Goal: Find specific page/section

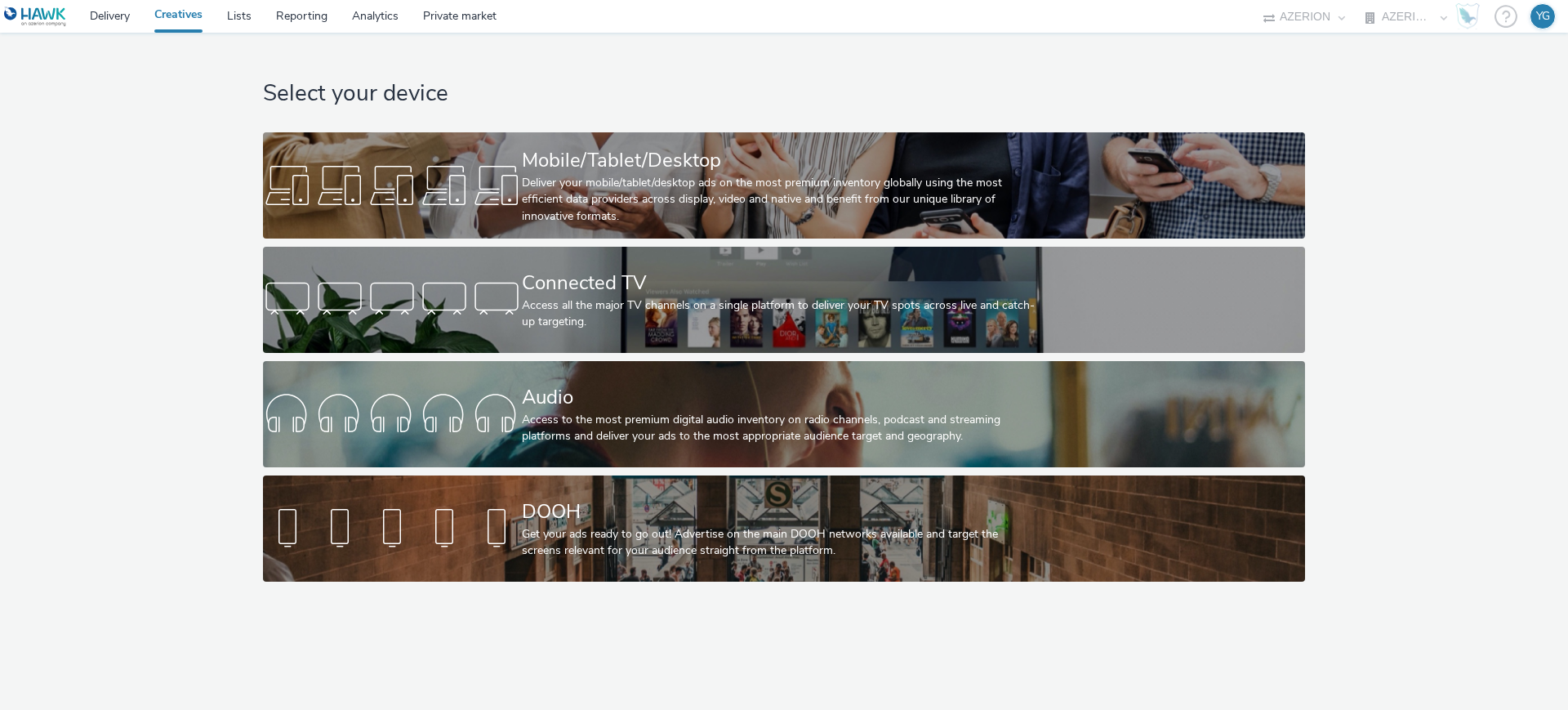
select select "ac009755-aa48-4799-8050-7a339a378eb8"
select select "79162ed7-0017-4339-93b0-3399b708648f"
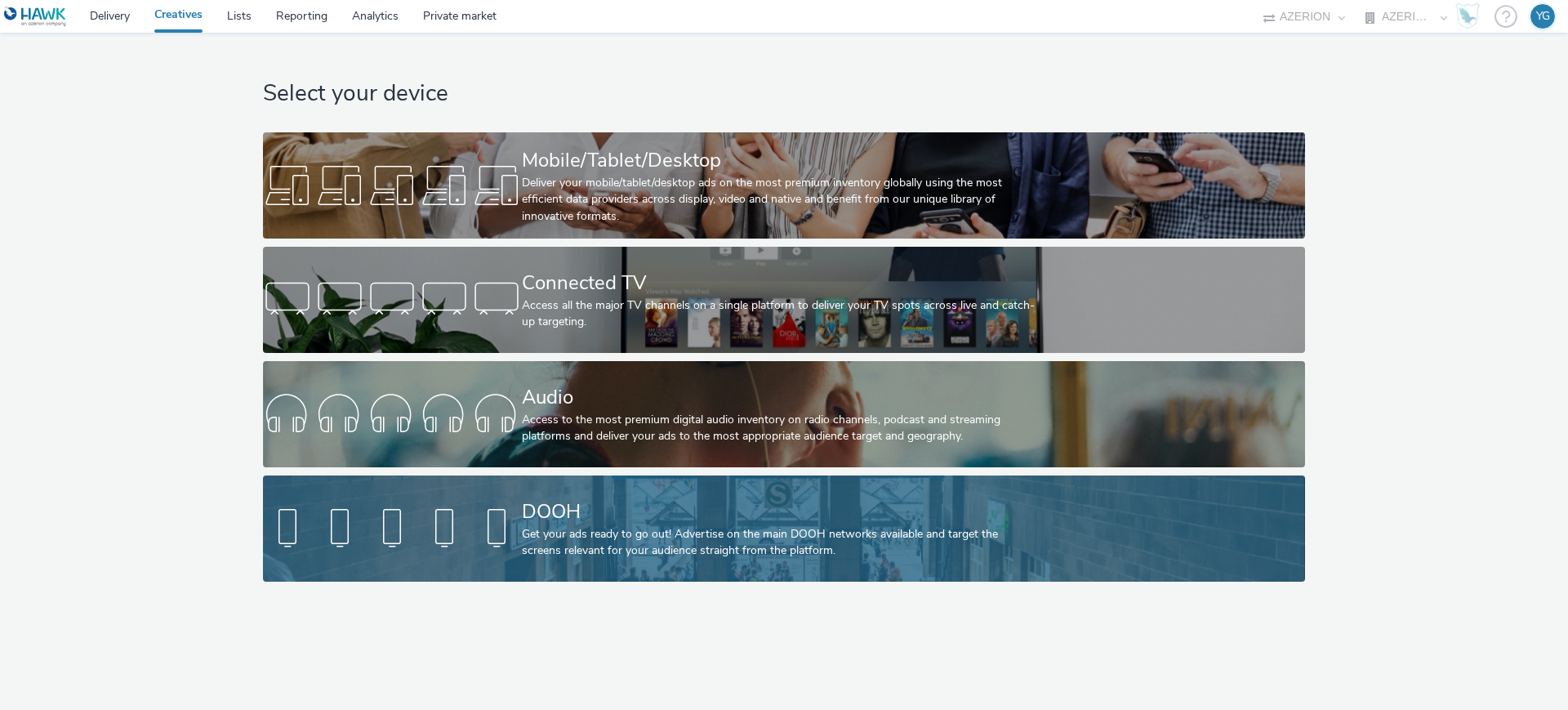
click at [570, 562] on div "DOOH Get your ads ready to go out! Advertise on the main DOOH networks availabl…" at bounding box center [780, 528] width 517 height 106
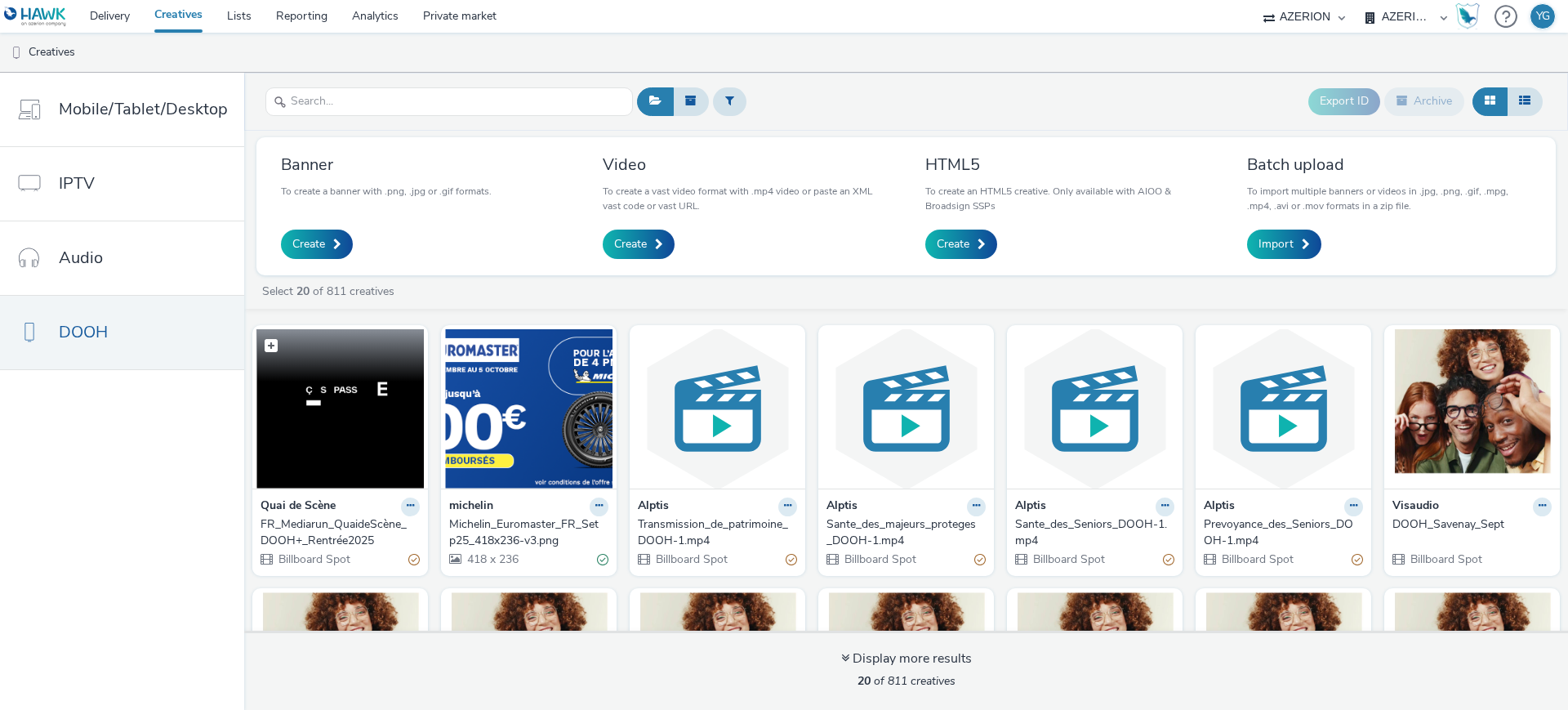
click at [363, 439] on img at bounding box center [340, 409] width 167 height 159
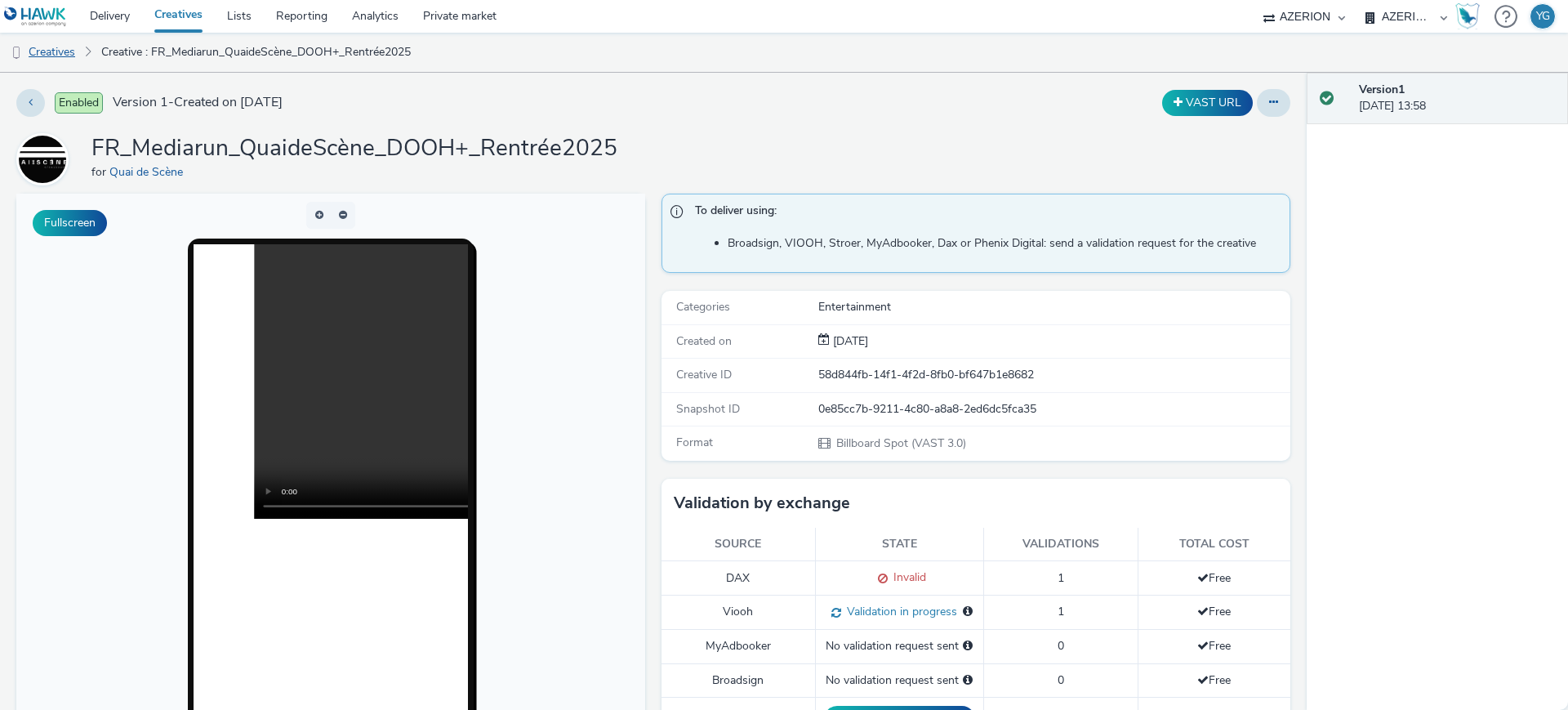
click at [71, 49] on link "Creatives" at bounding box center [41, 52] width 84 height 40
